Goal: Information Seeking & Learning: Learn about a topic

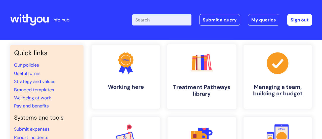
click at [224, 82] on link ".cls-1{fill:#f89b22;}.cls-1,.cls-2,.cls-3,.cls-4,.cls-5,.cls-6,.cls-7{stroke-wi…" at bounding box center [201, 76] width 69 height 65
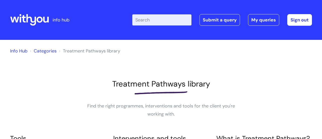
click at [150, 18] on input "Enter your search term here..." at bounding box center [161, 19] width 59 height 11
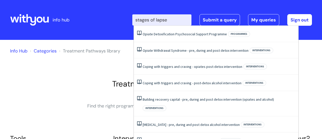
type input "stages of lapse"
click button "Search" at bounding box center [0, 0] width 0 height 0
